Goal: Navigation & Orientation: Find specific page/section

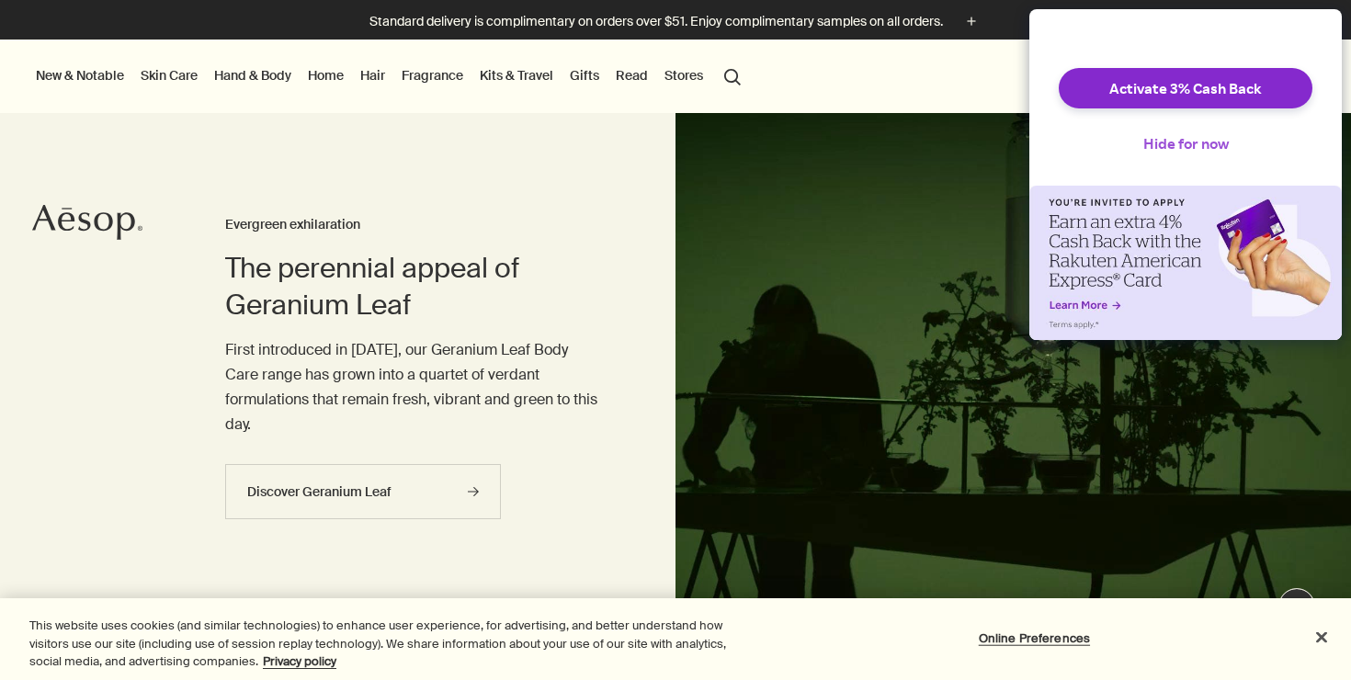
click at [1172, 146] on button "Hide for now" at bounding box center [1186, 143] width 115 height 40
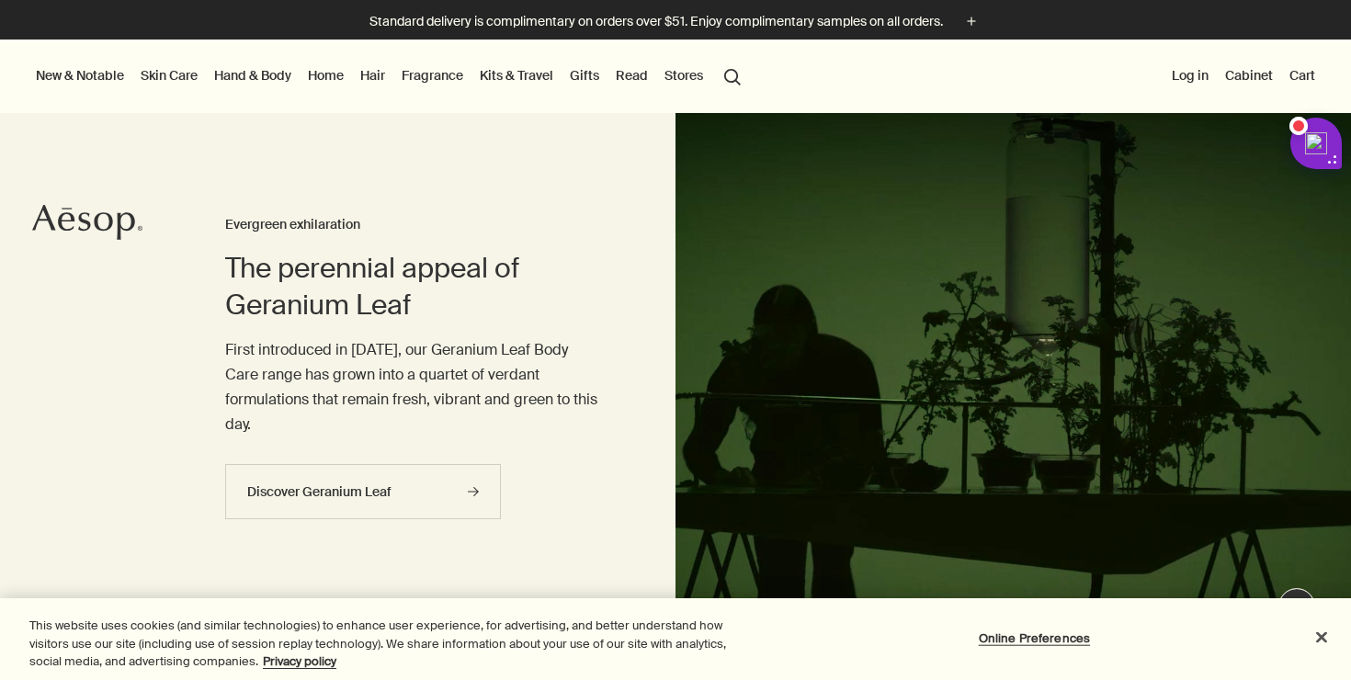
click at [179, 74] on link "Skin Care" at bounding box center [169, 75] width 64 height 24
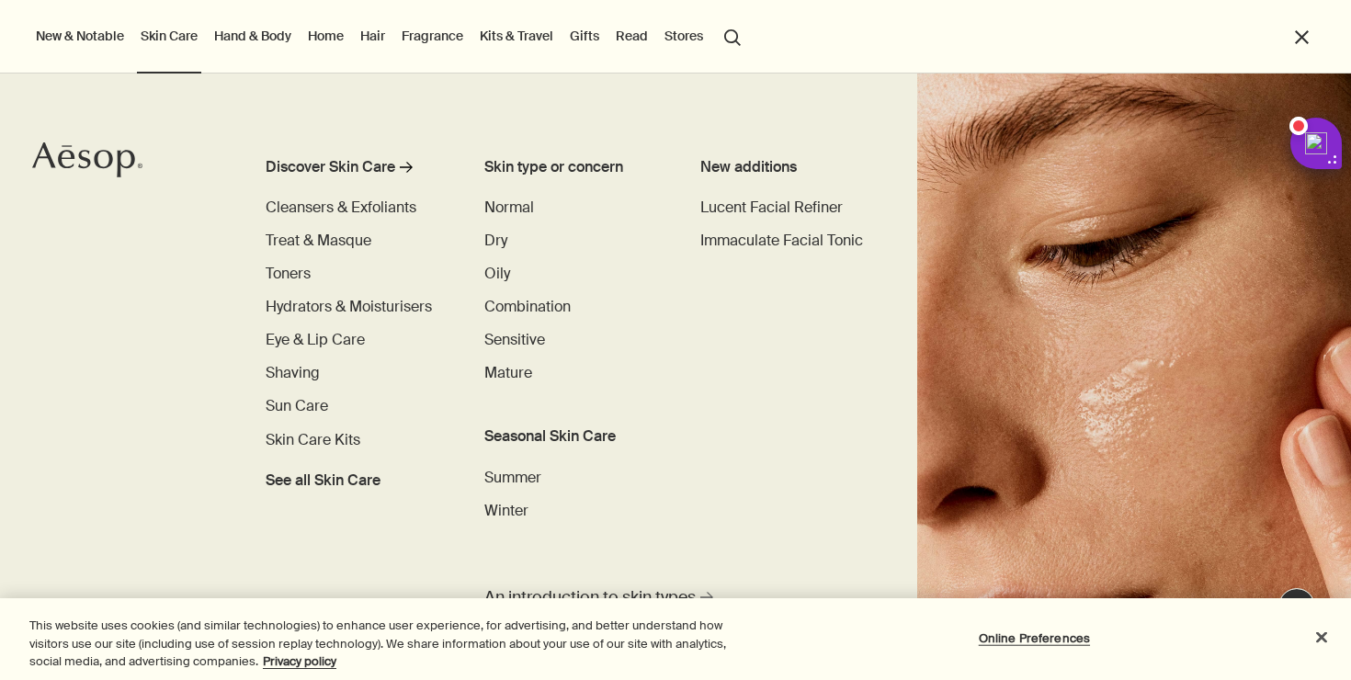
click at [282, 45] on link "Hand & Body" at bounding box center [253, 36] width 85 height 24
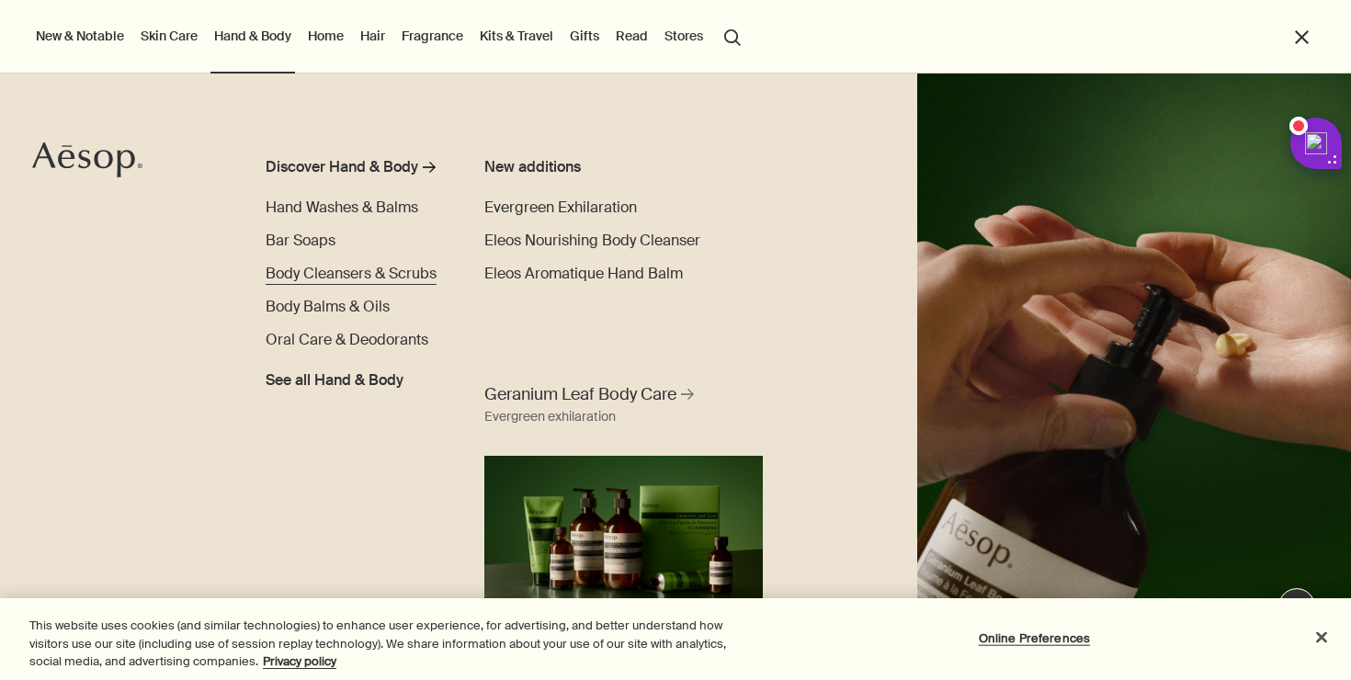
click at [323, 279] on span "Body Cleansers & Scrubs" at bounding box center [351, 273] width 171 height 19
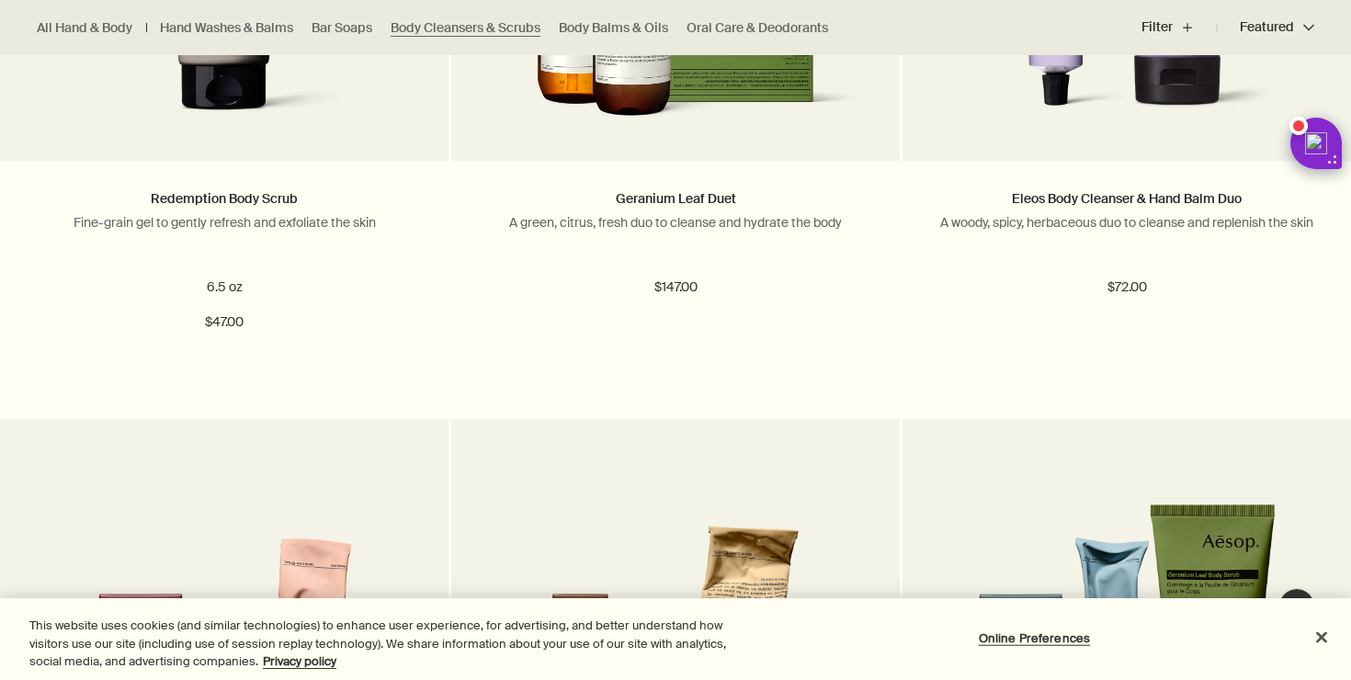
scroll to position [2205, 0]
